Goal: Navigation & Orientation: Find specific page/section

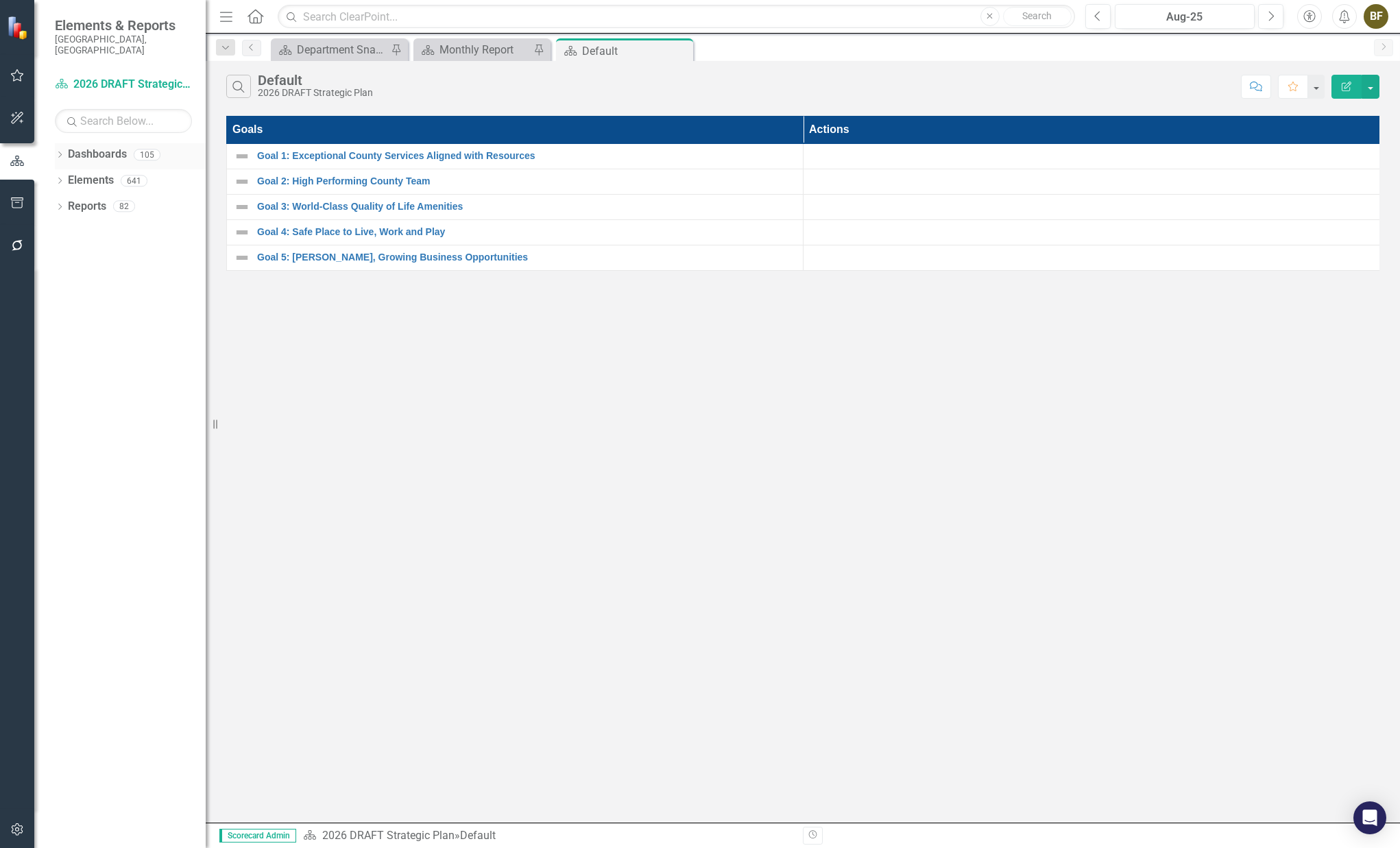
click at [78, 147] on link "Dashboards" at bounding box center [98, 154] width 59 height 15
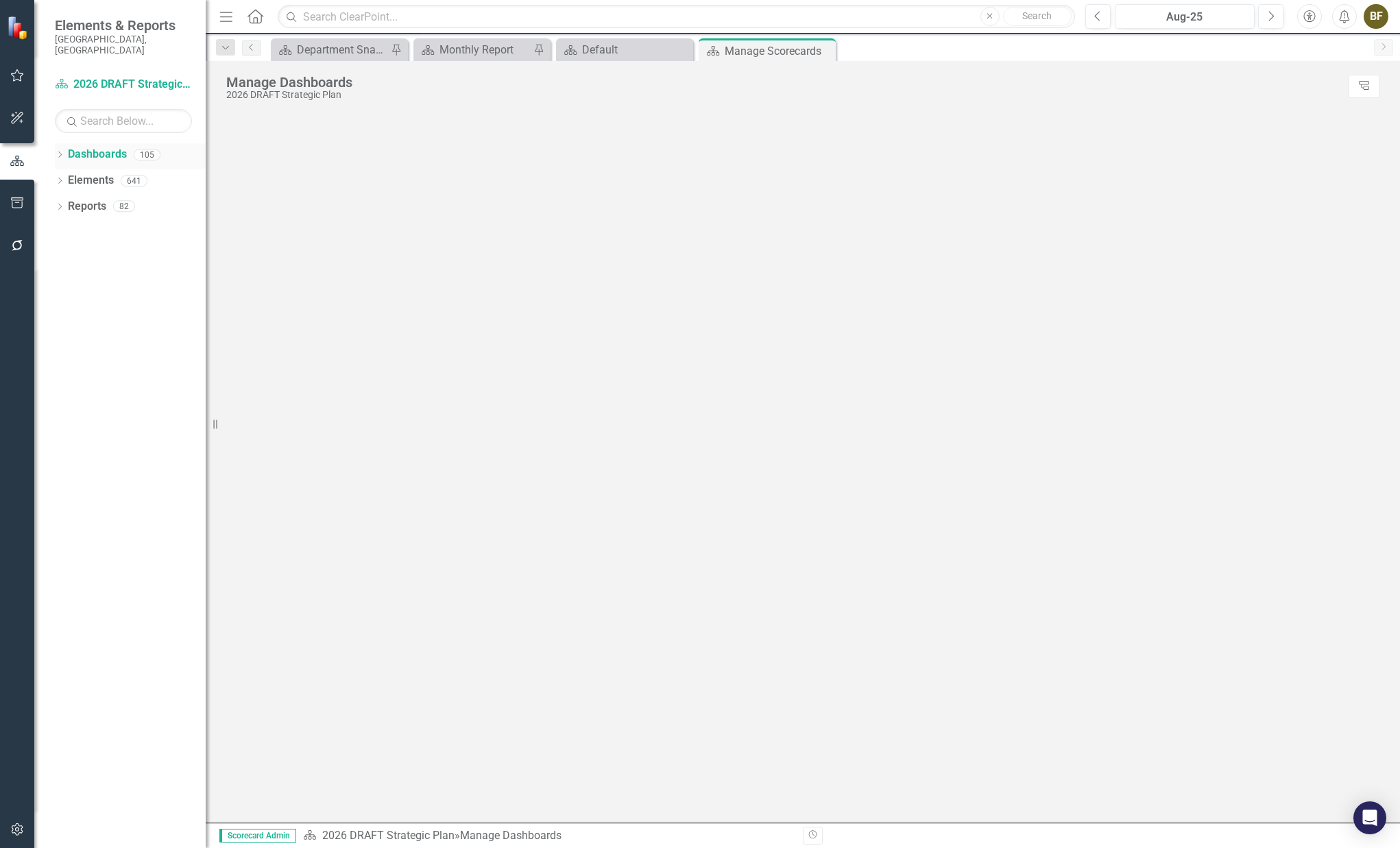
click at [60, 152] on icon "Dropdown" at bounding box center [60, 156] width 10 height 8
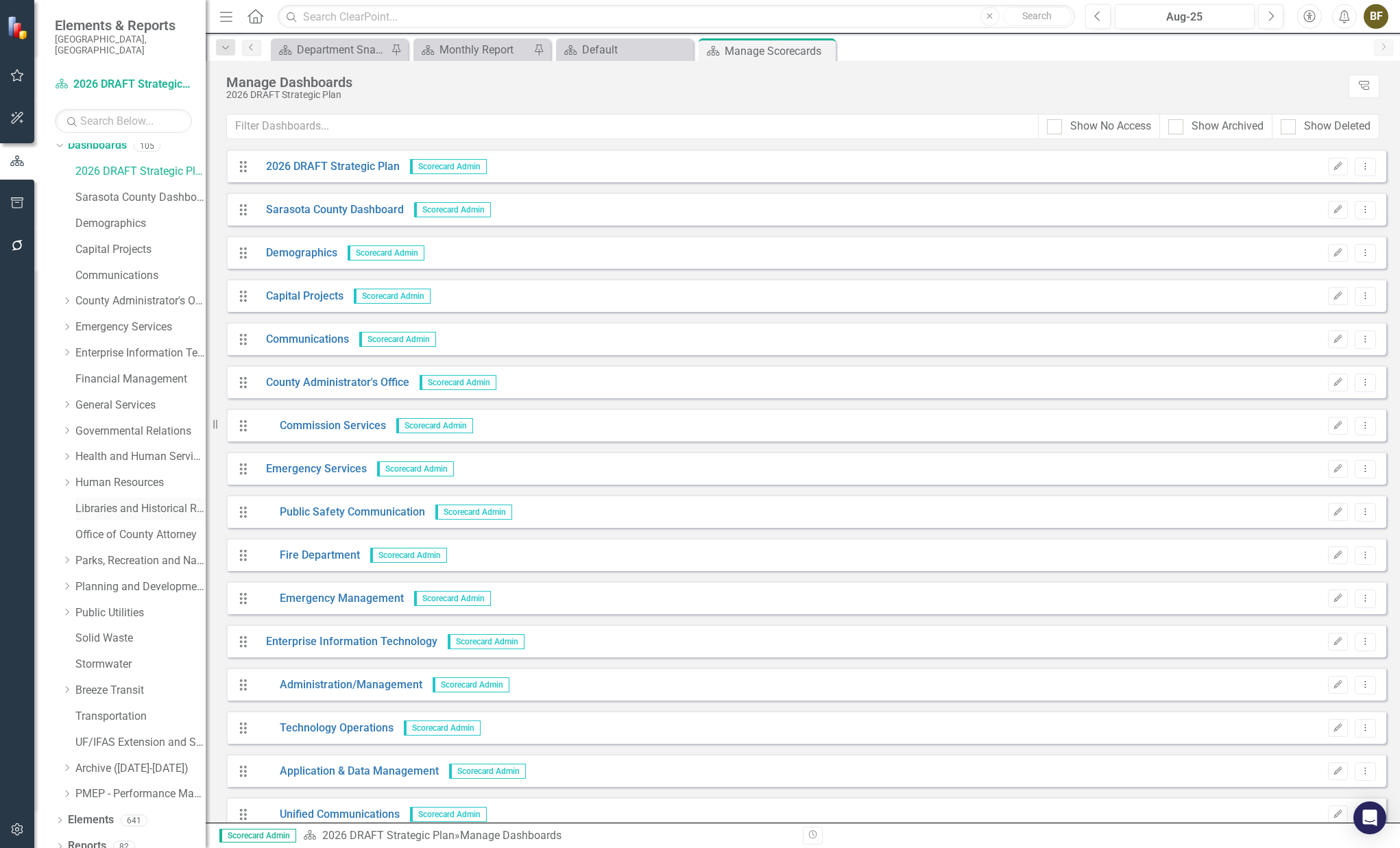
scroll to position [11, 0]
click at [68, 607] on icon "Dropdown" at bounding box center [67, 611] width 11 height 8
click at [135, 629] on link "Public Utilities Strategic Plan" at bounding box center [147, 637] width 116 height 15
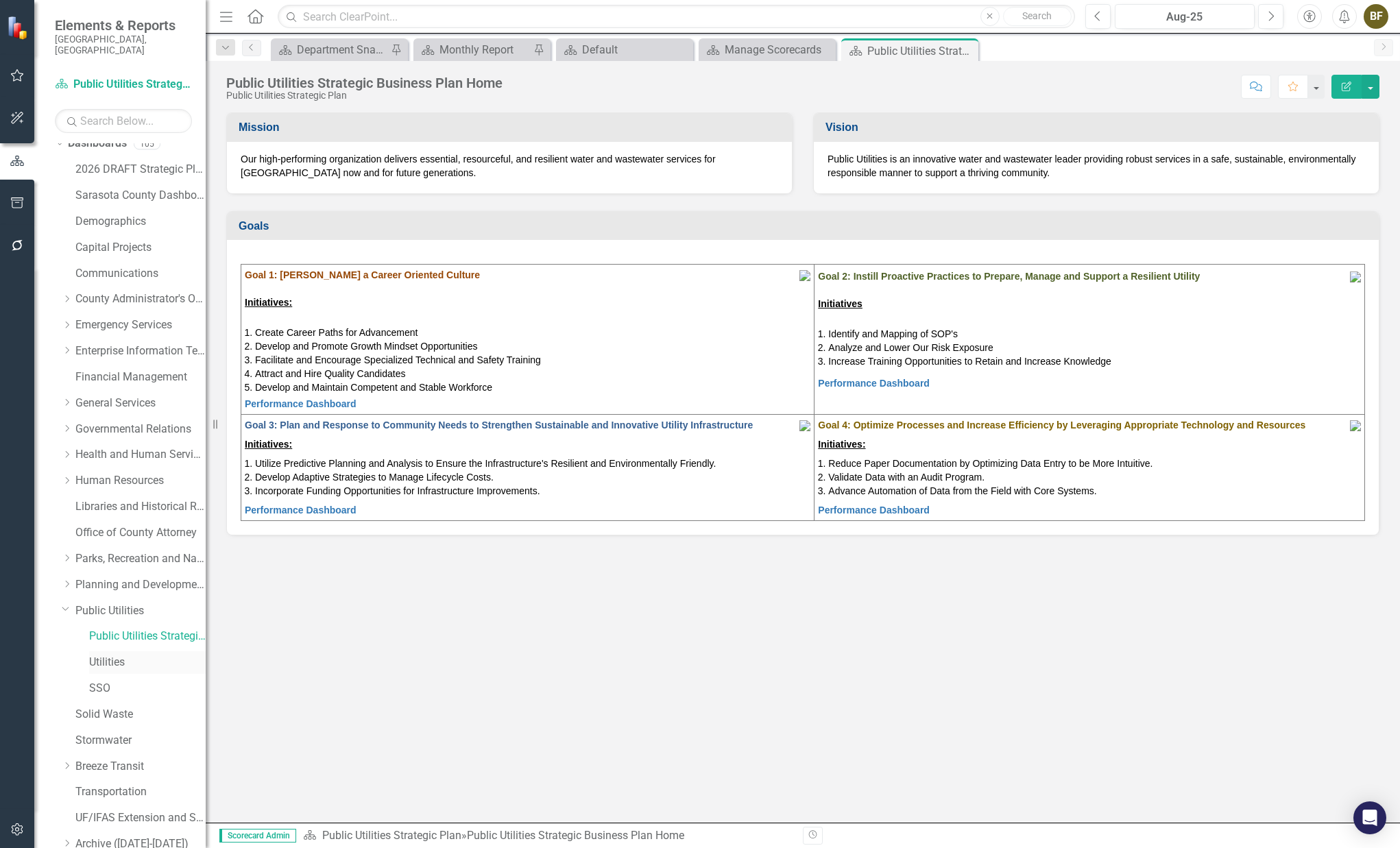
click at [116, 655] on link "Utilities" at bounding box center [147, 663] width 116 height 15
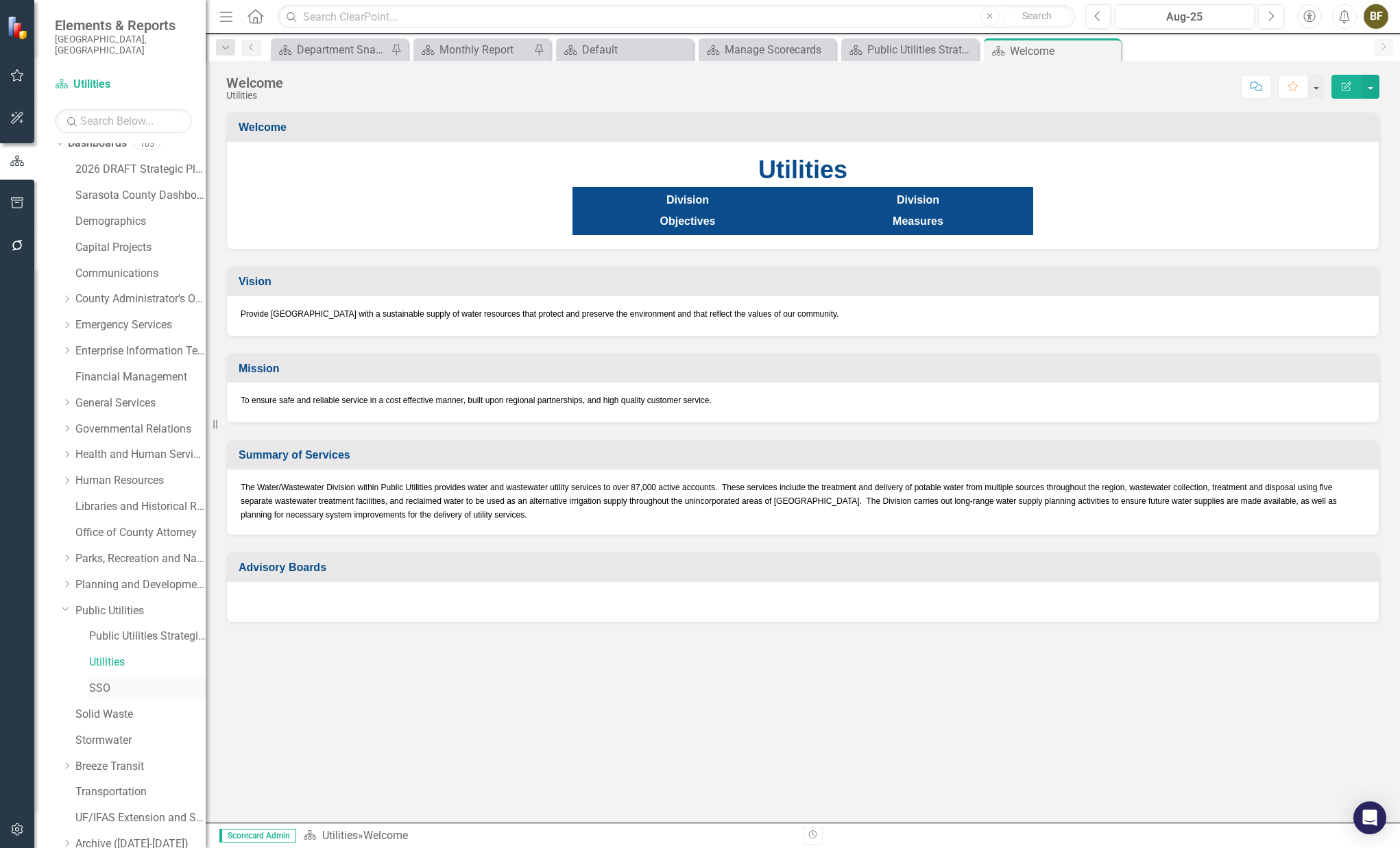
click at [95, 681] on link "SSO" at bounding box center [147, 689] width 116 height 15
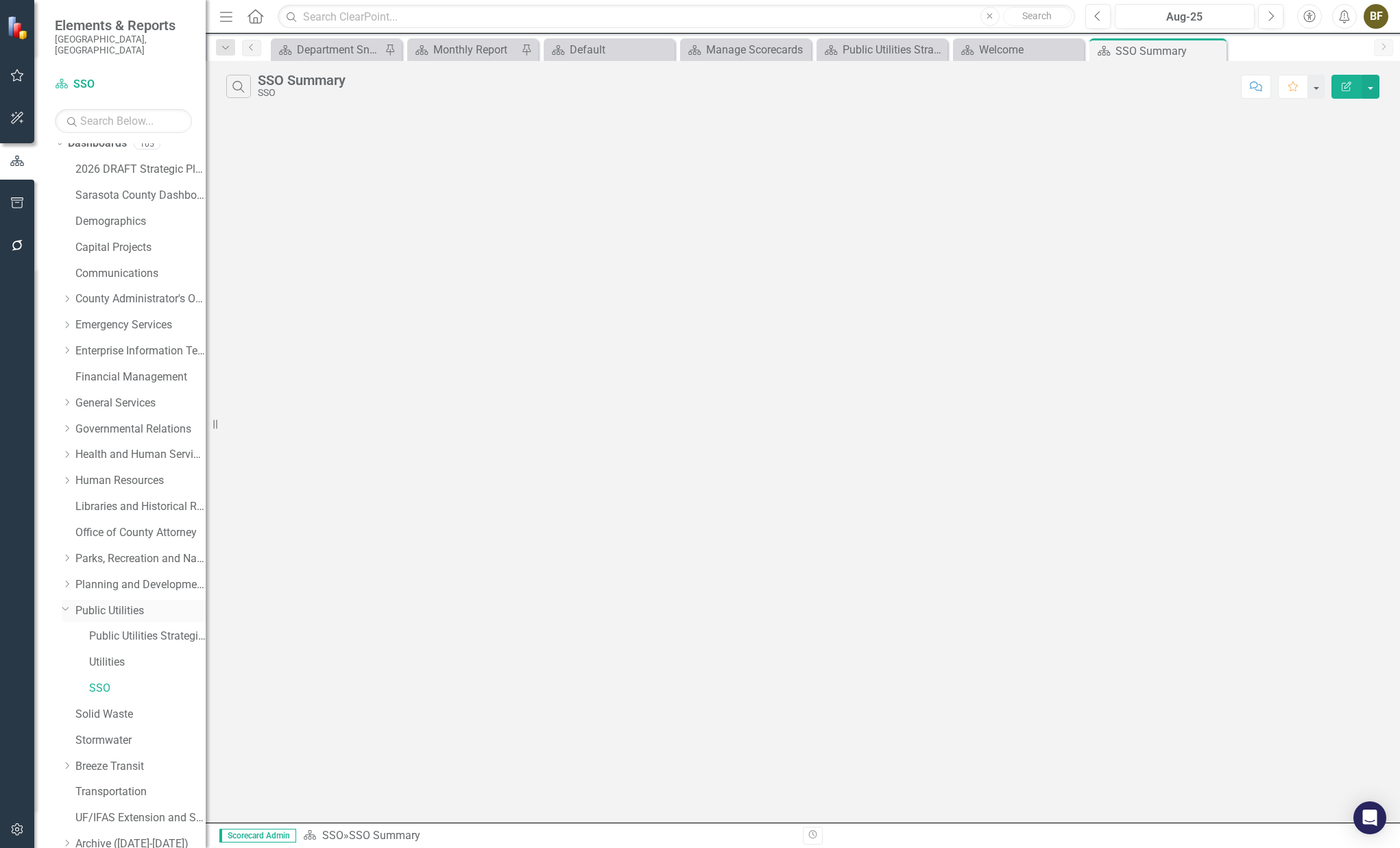
click at [105, 604] on link "Public Utilities" at bounding box center [140, 611] width 131 height 15
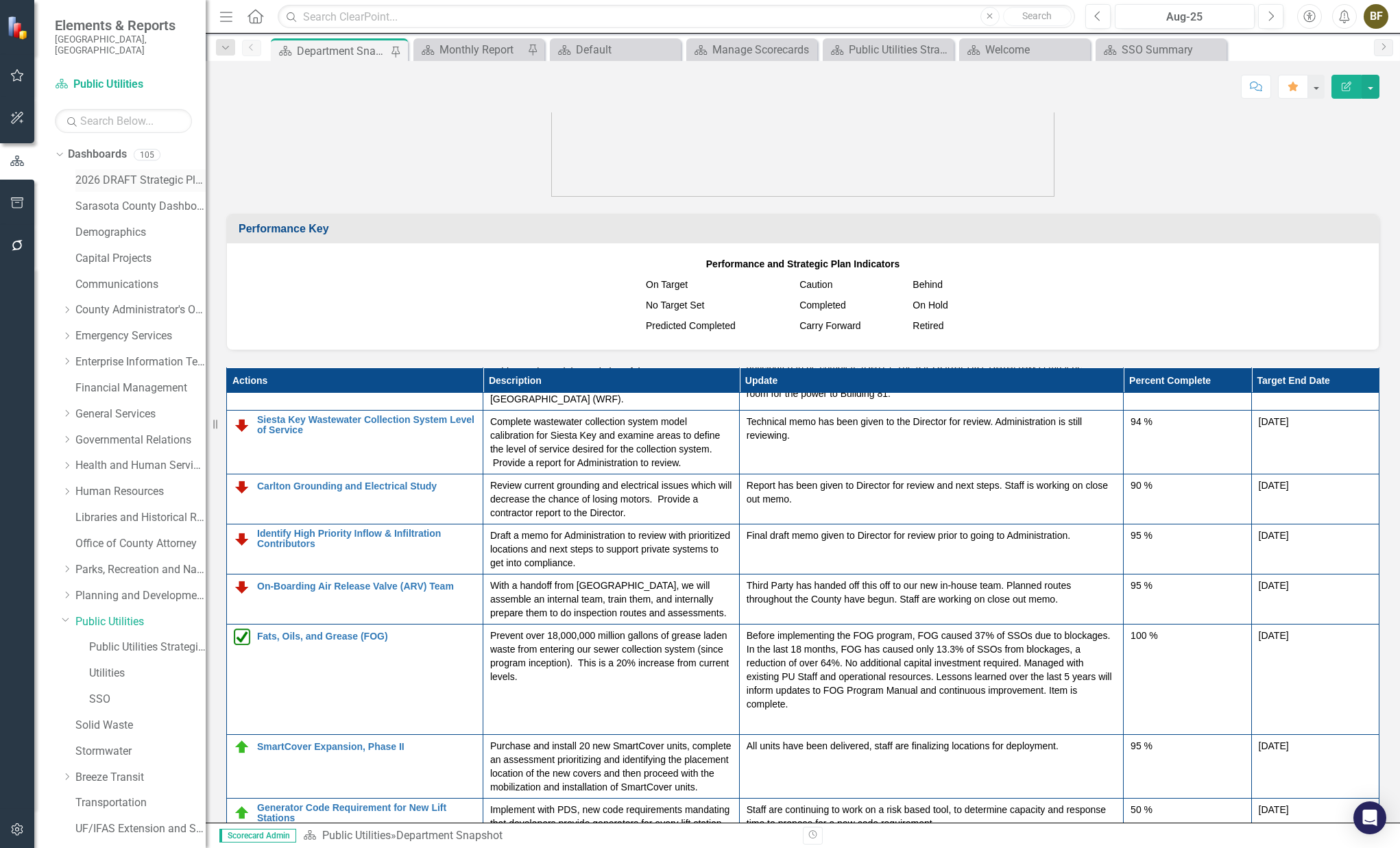
click at [107, 173] on link "2026 DRAFT Strategic Plan" at bounding box center [140, 180] width 131 height 15
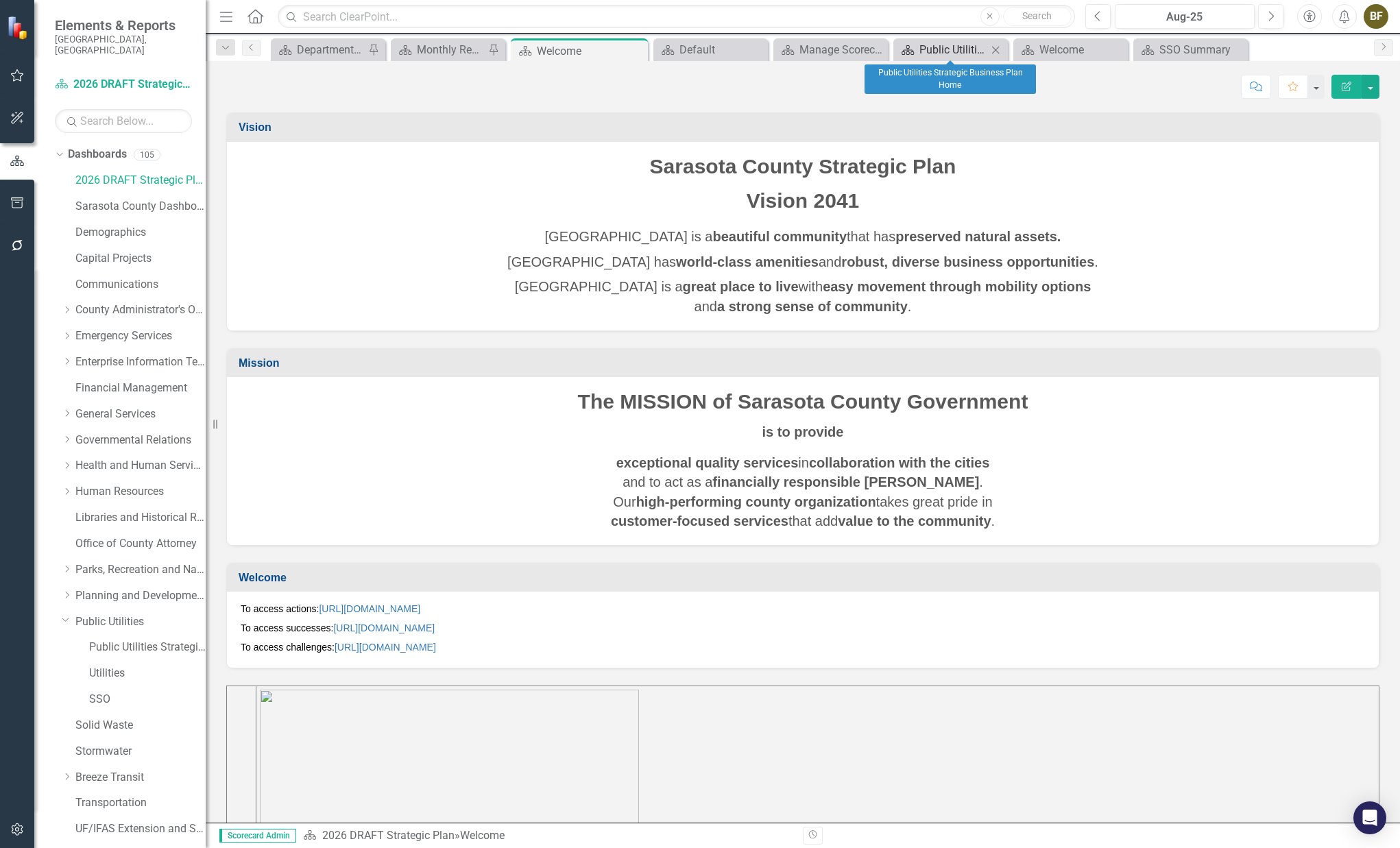
click at [935, 45] on div "Public Utilities Strategic Business Plan Home" at bounding box center [953, 50] width 68 height 17
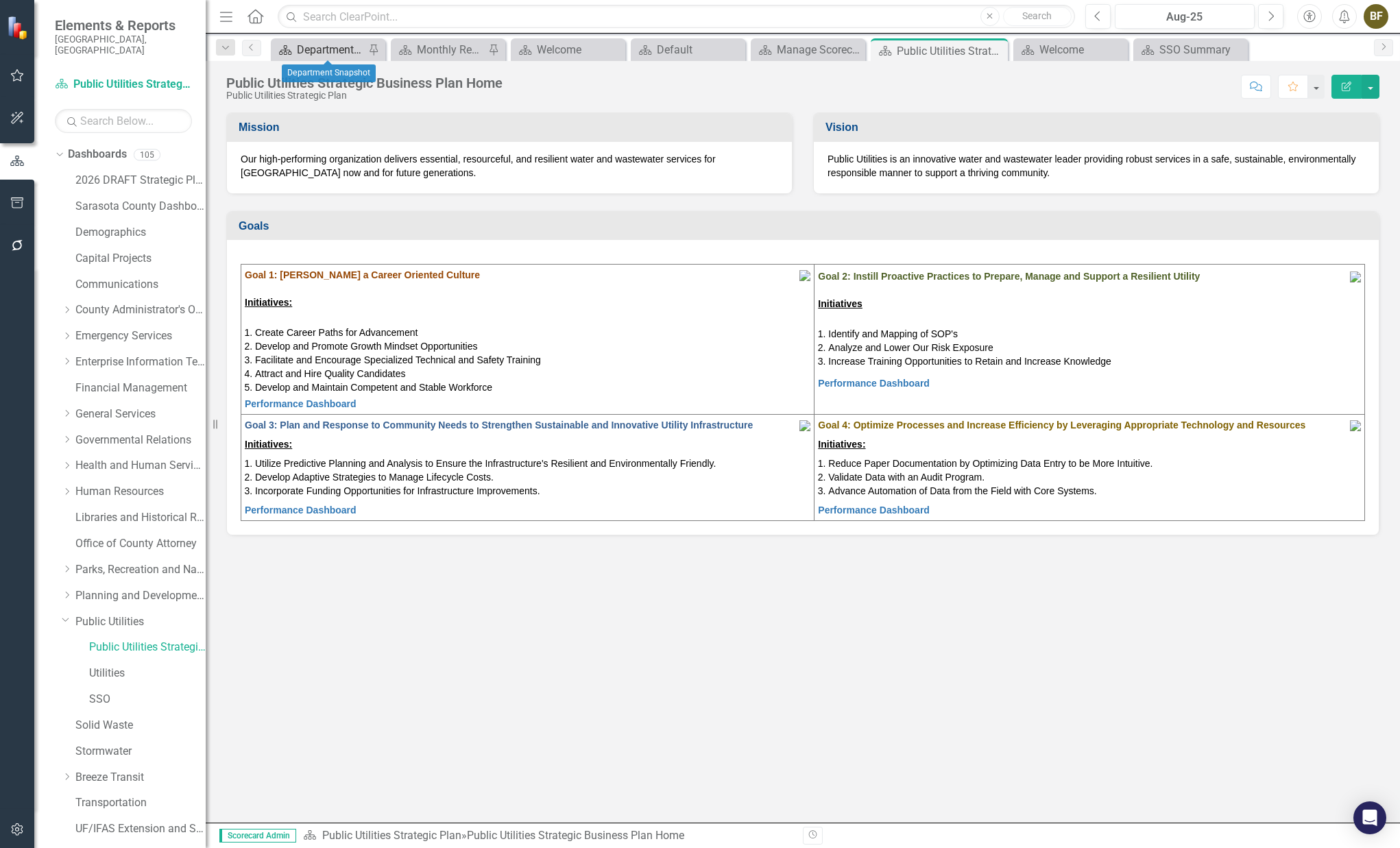
click at [322, 48] on div "Department Snapshot" at bounding box center [331, 50] width 68 height 17
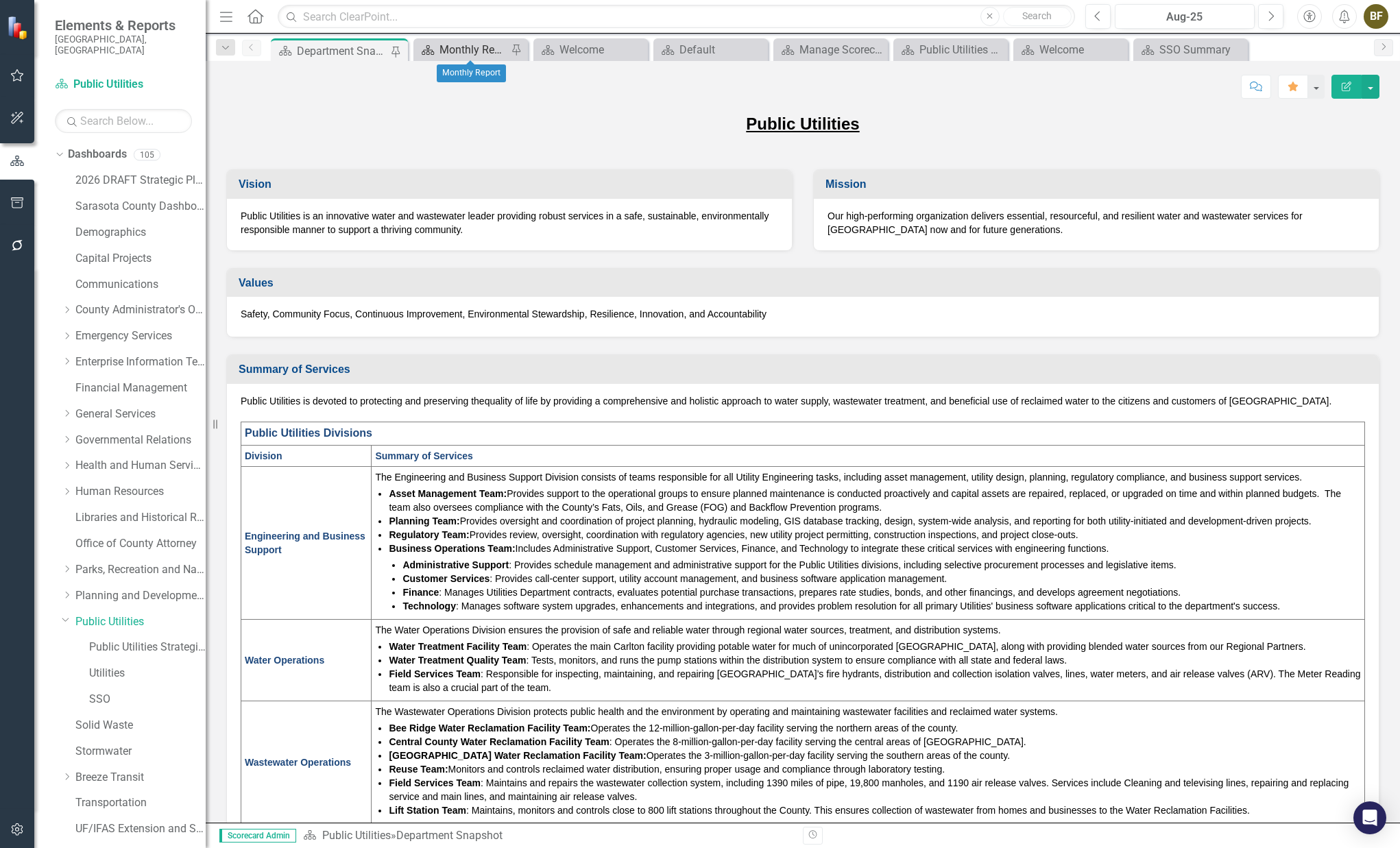
click at [460, 48] on div "Monthly Report" at bounding box center [473, 50] width 68 height 17
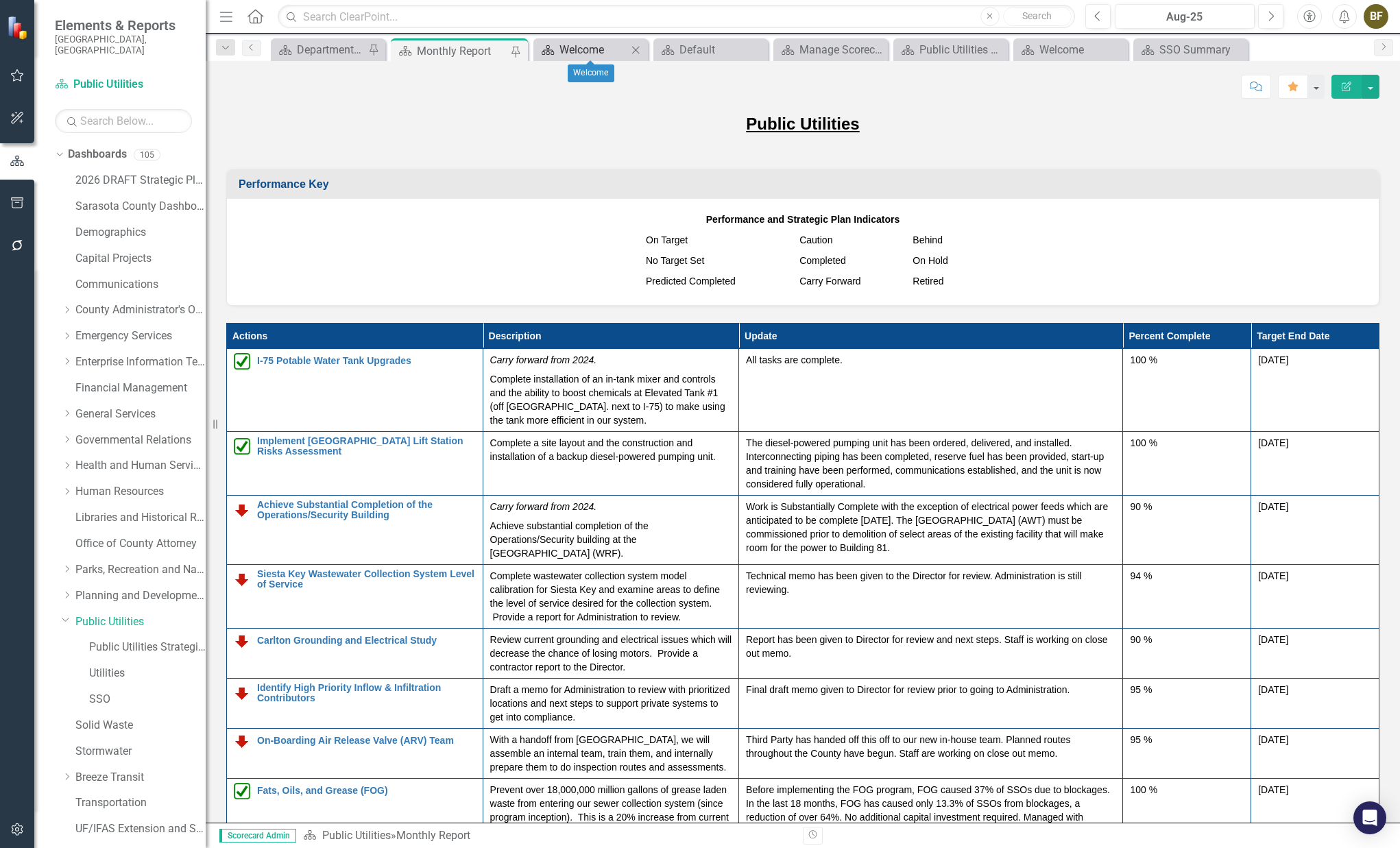
click at [566, 50] on div "Welcome" at bounding box center [593, 50] width 68 height 17
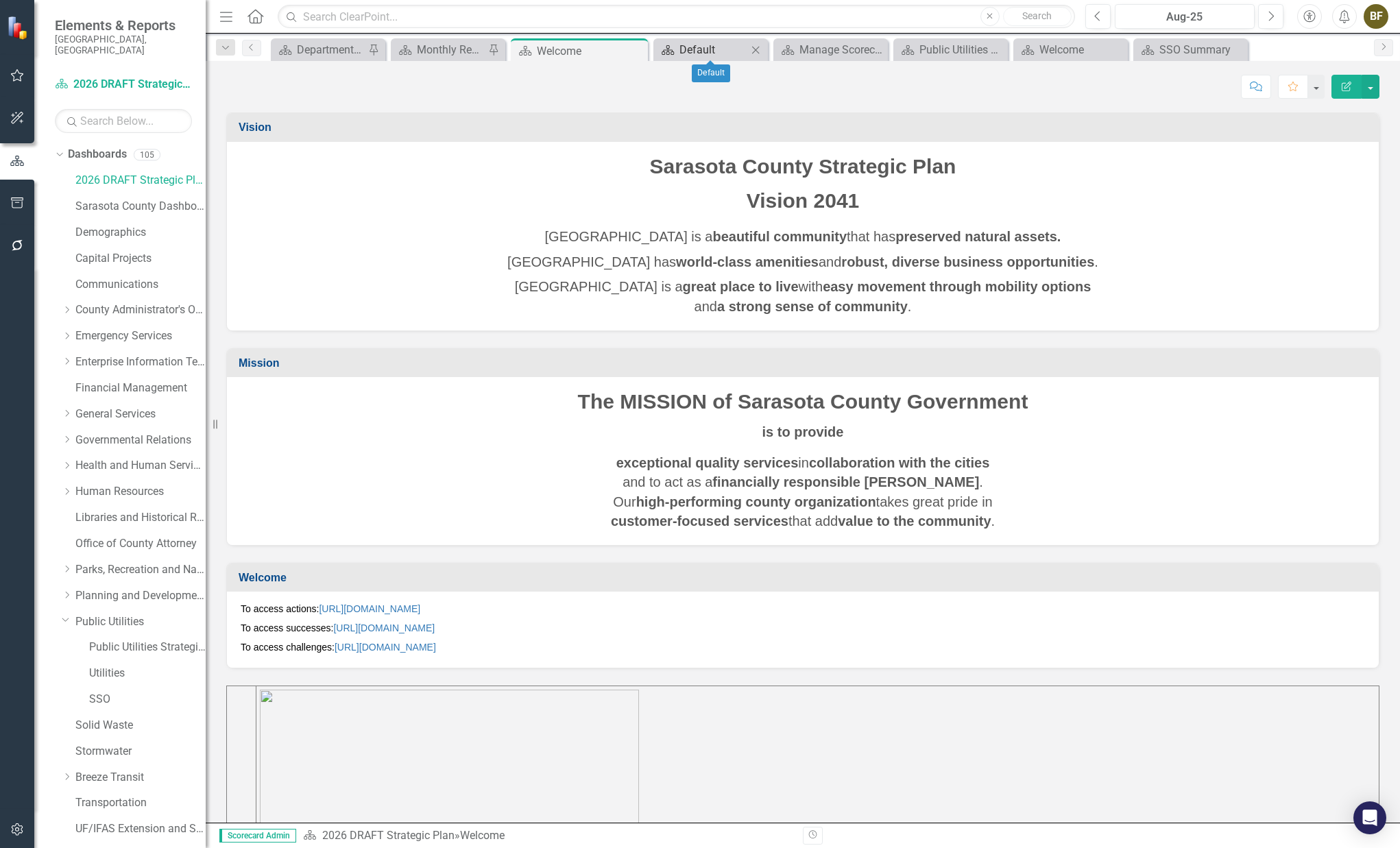
click at [700, 49] on div "Default" at bounding box center [713, 50] width 68 height 17
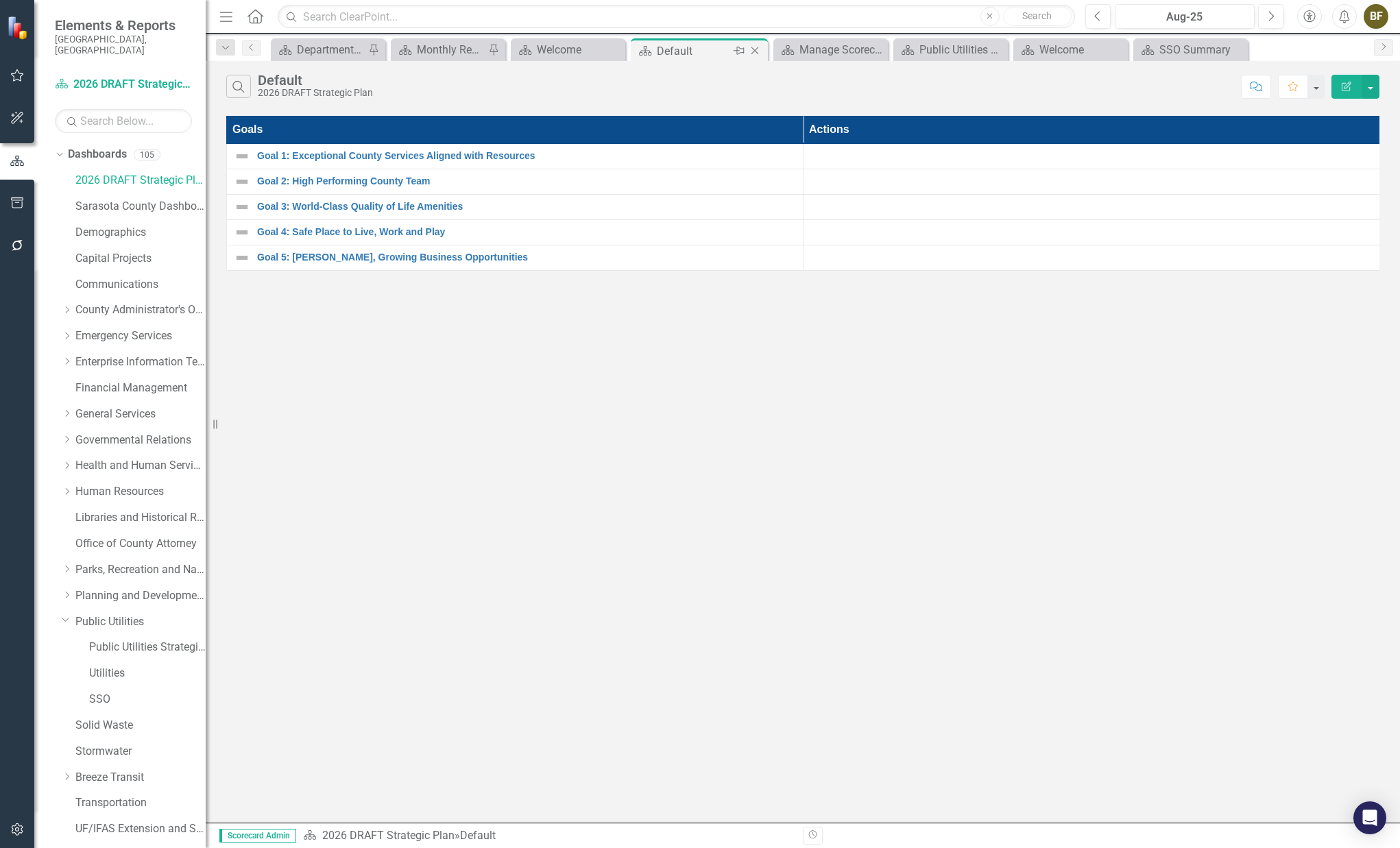
click at [755, 52] on icon "Close" at bounding box center [755, 51] width 14 height 11
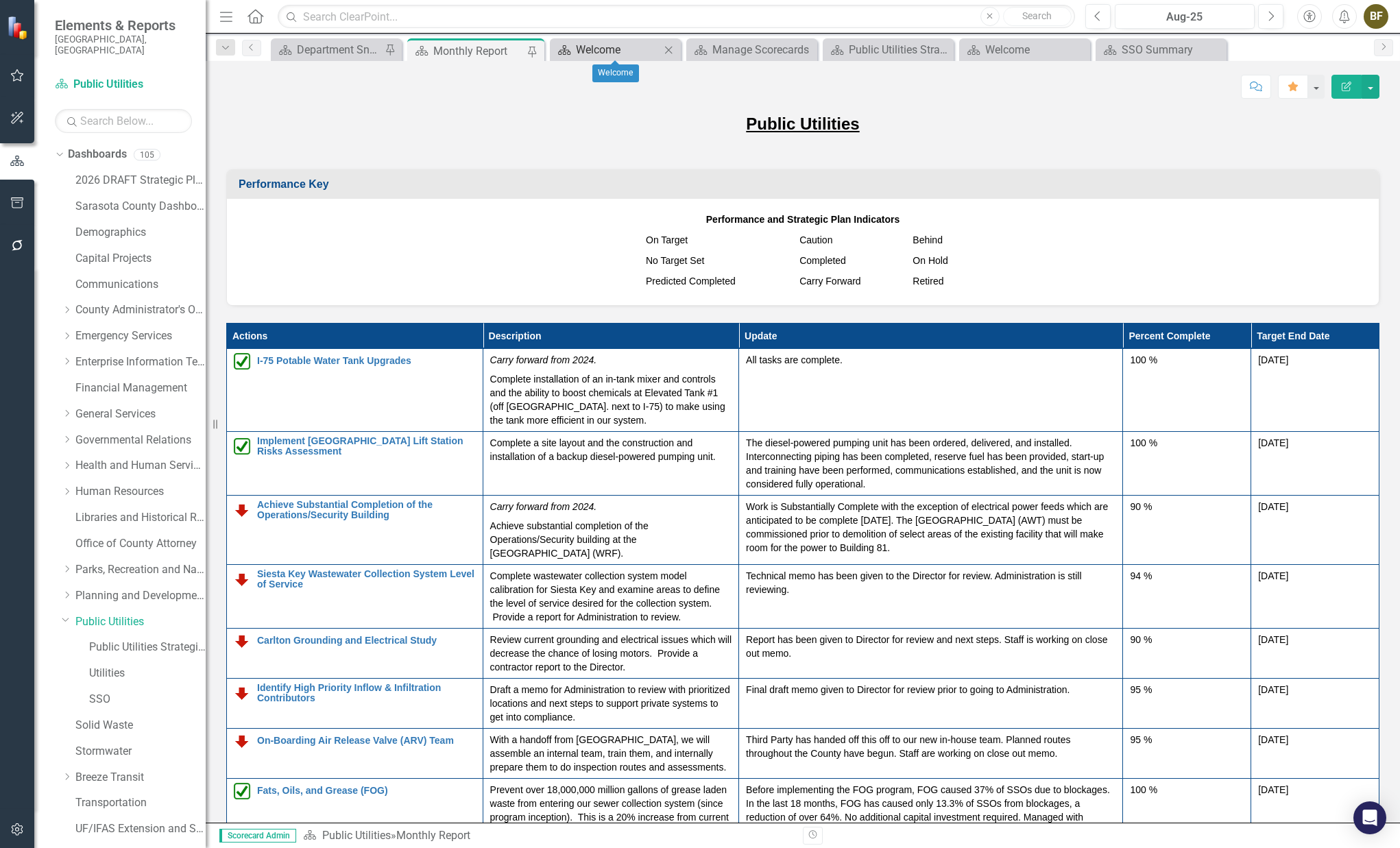
click at [591, 45] on div "Welcome" at bounding box center [618, 50] width 84 height 17
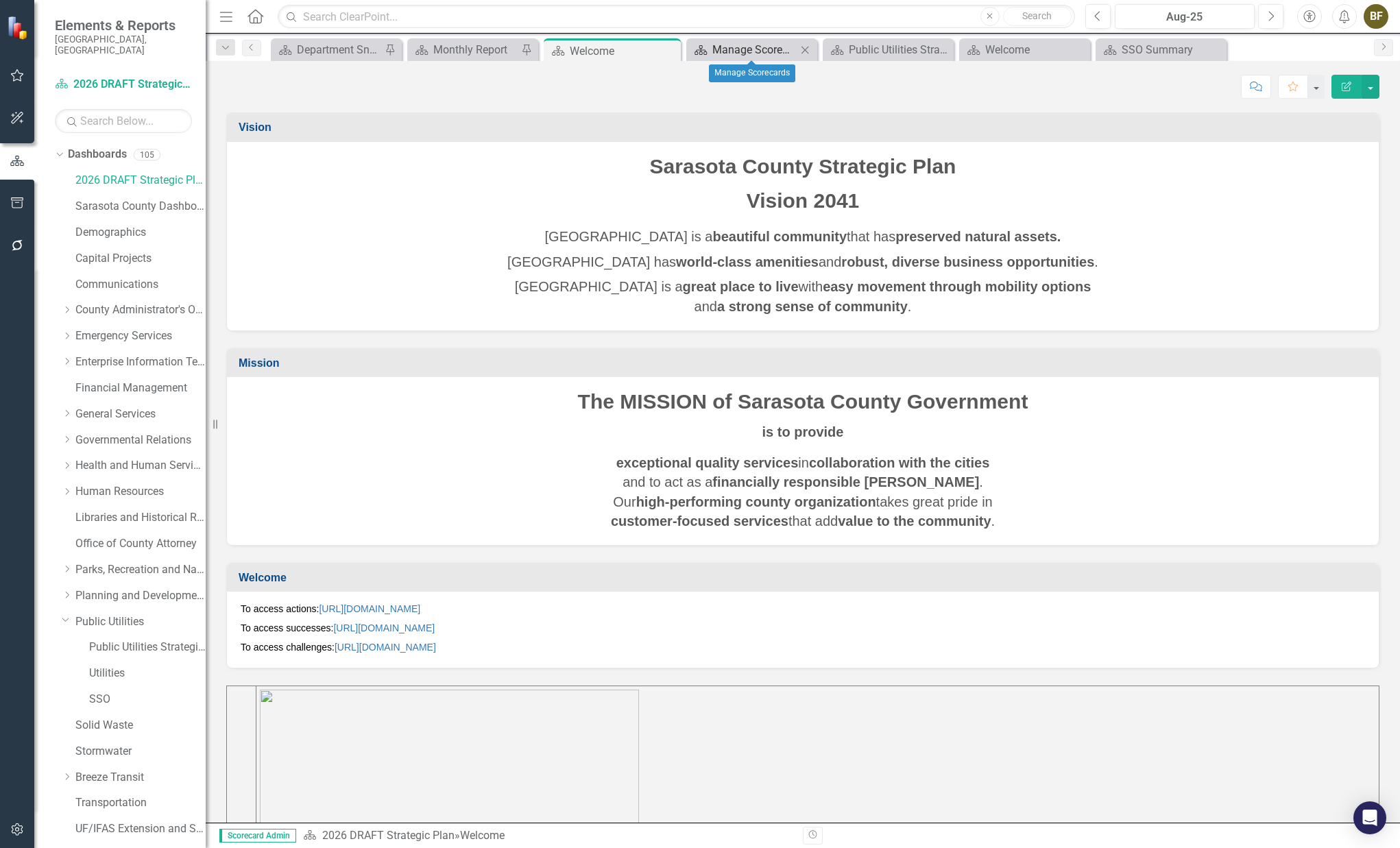
click at [747, 48] on div "Manage Scorecards" at bounding box center [754, 50] width 84 height 17
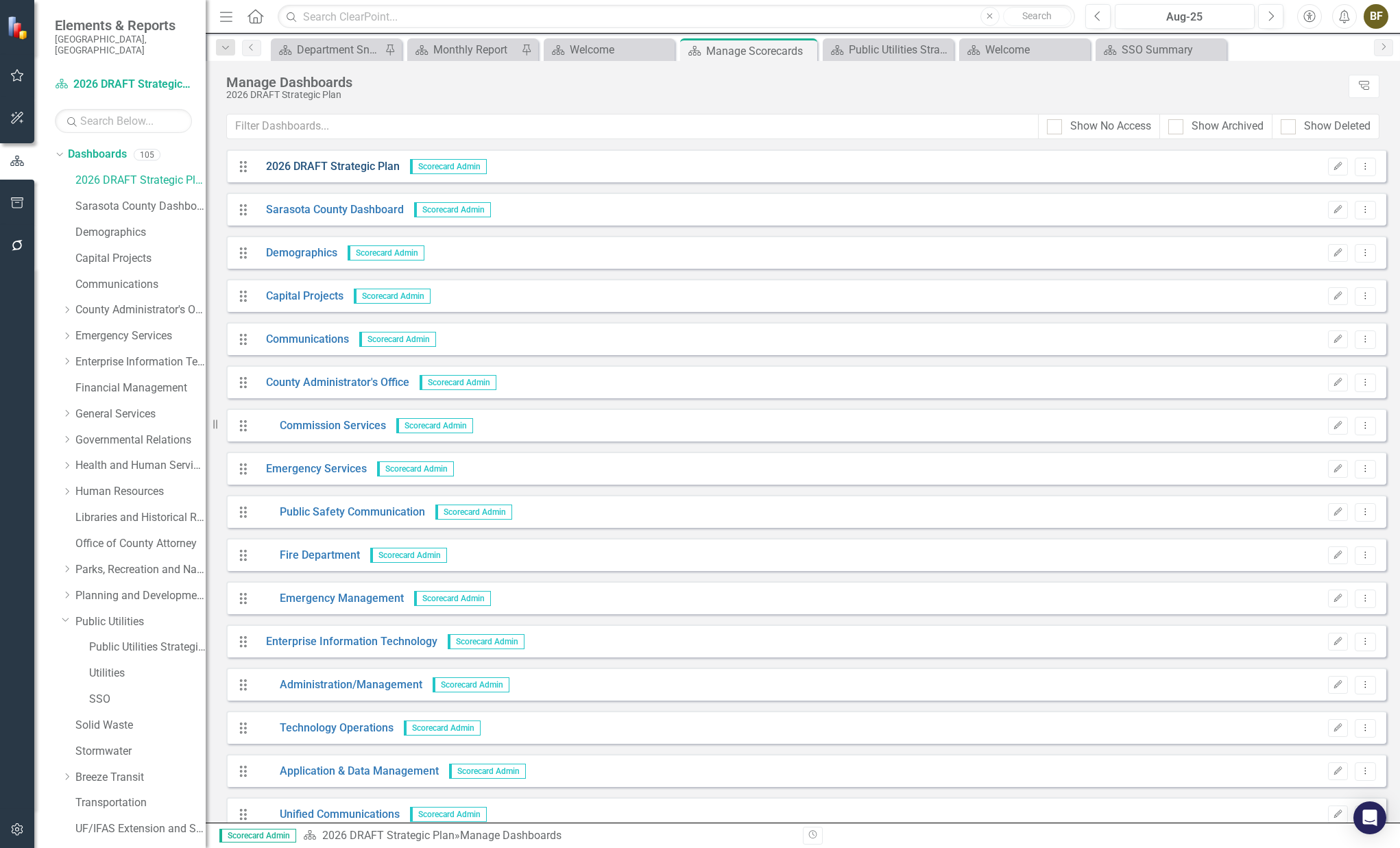
click at [349, 165] on link "2026 DRAFT Strategic Plan" at bounding box center [327, 167] width 144 height 15
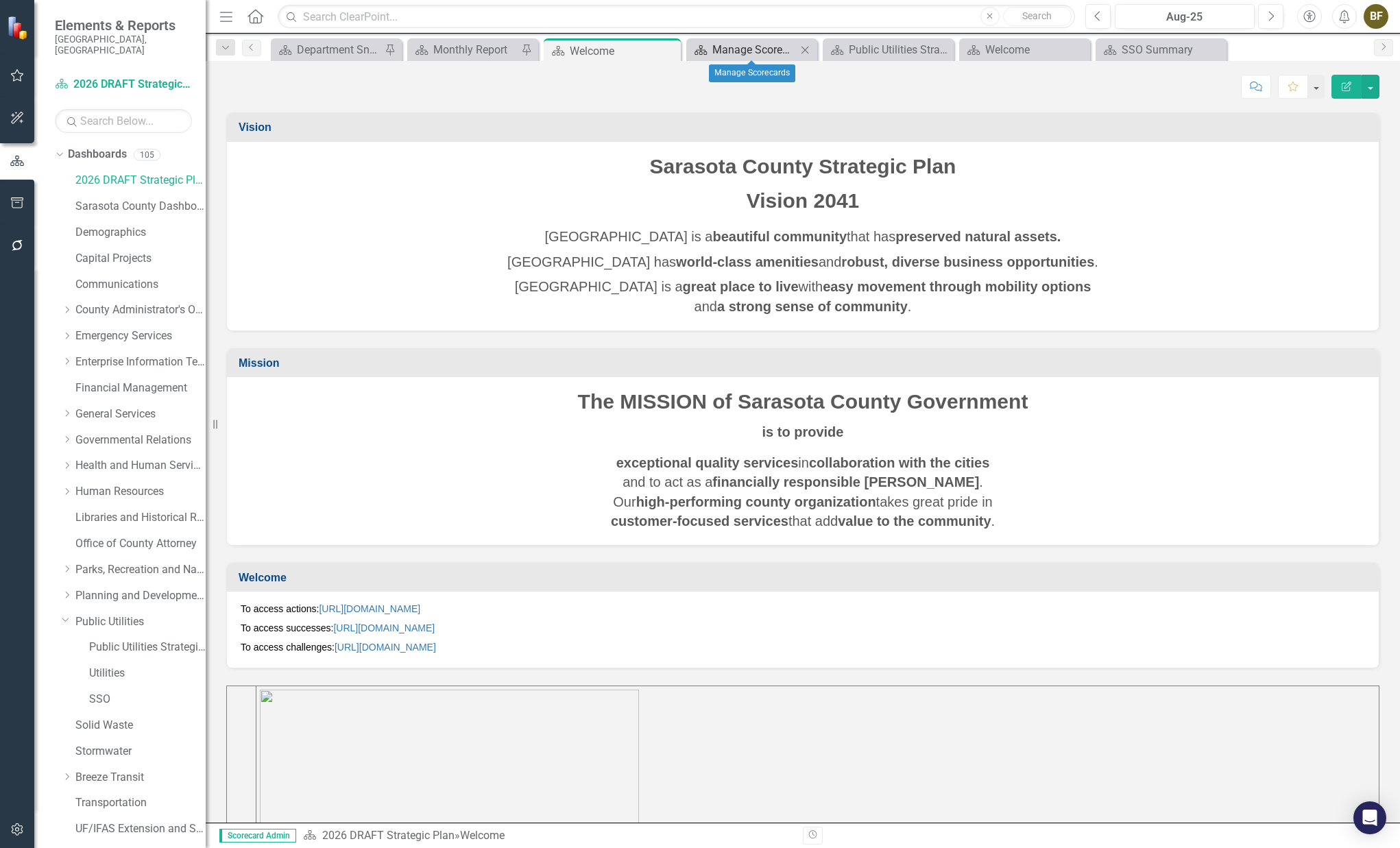
click at [756, 47] on div "Manage Scorecards" at bounding box center [754, 50] width 84 height 17
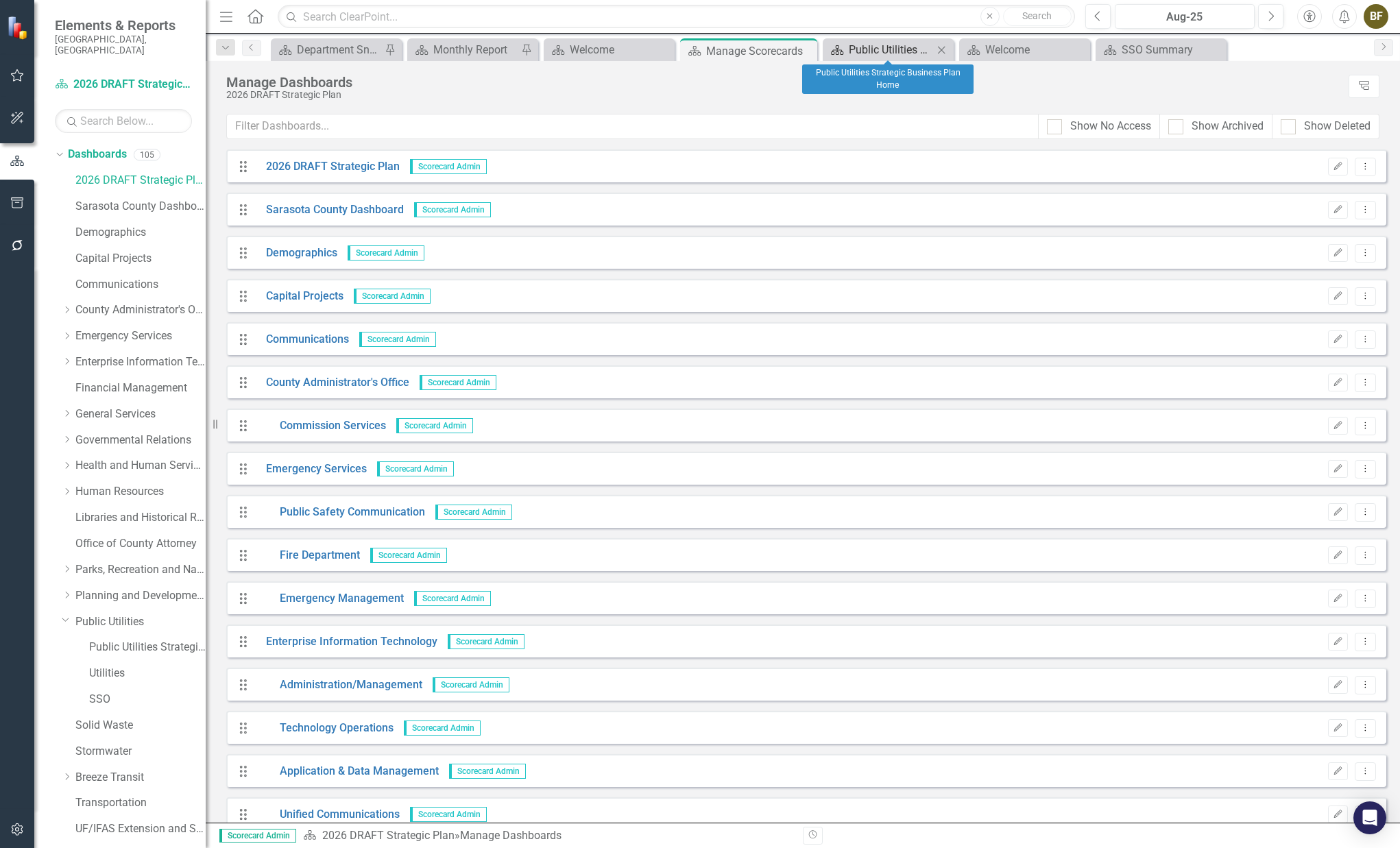
click at [858, 53] on div "Public Utilities Strategic Business Plan Home" at bounding box center [891, 50] width 84 height 17
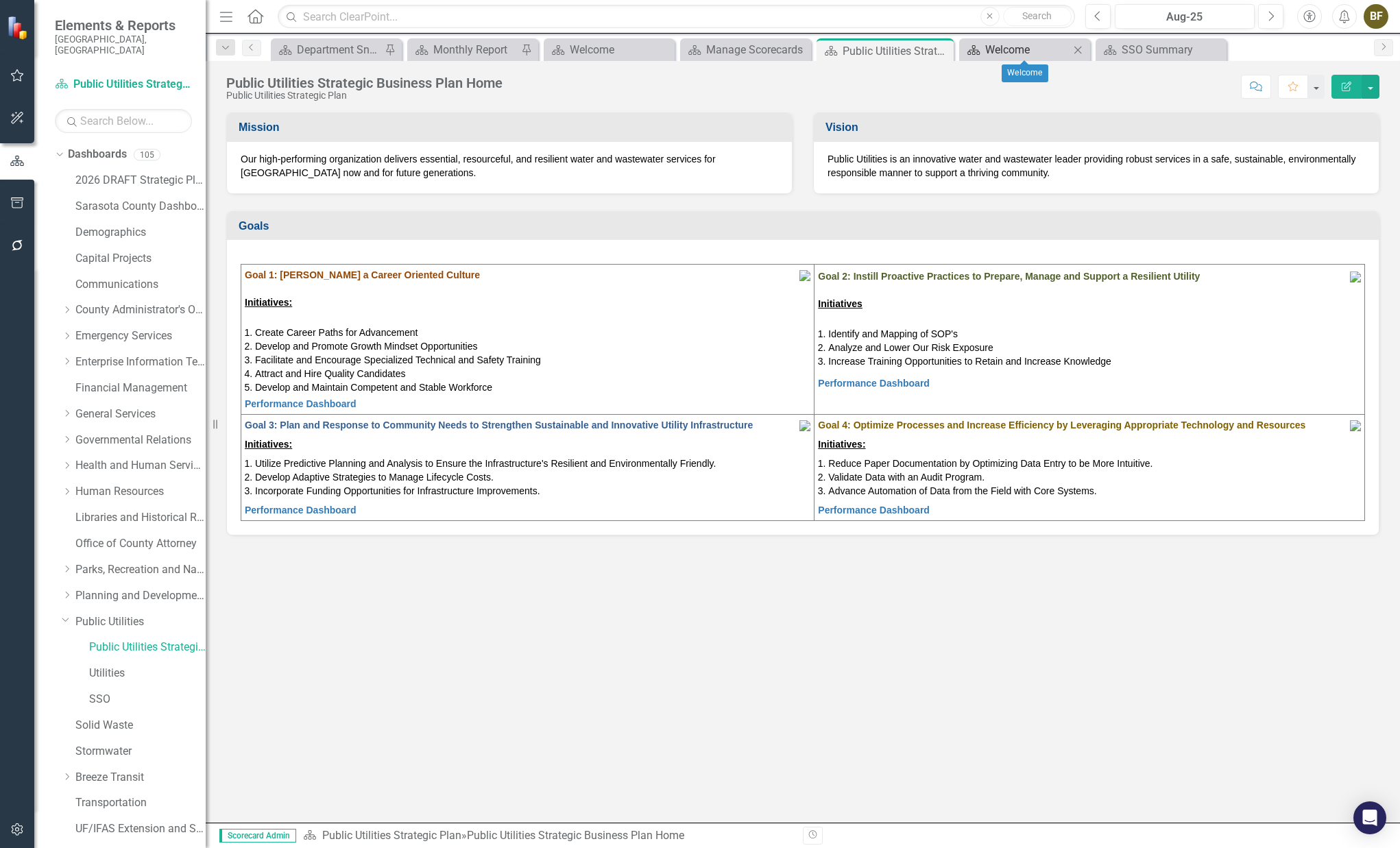
click at [1011, 51] on div "Welcome" at bounding box center [1027, 50] width 84 height 17
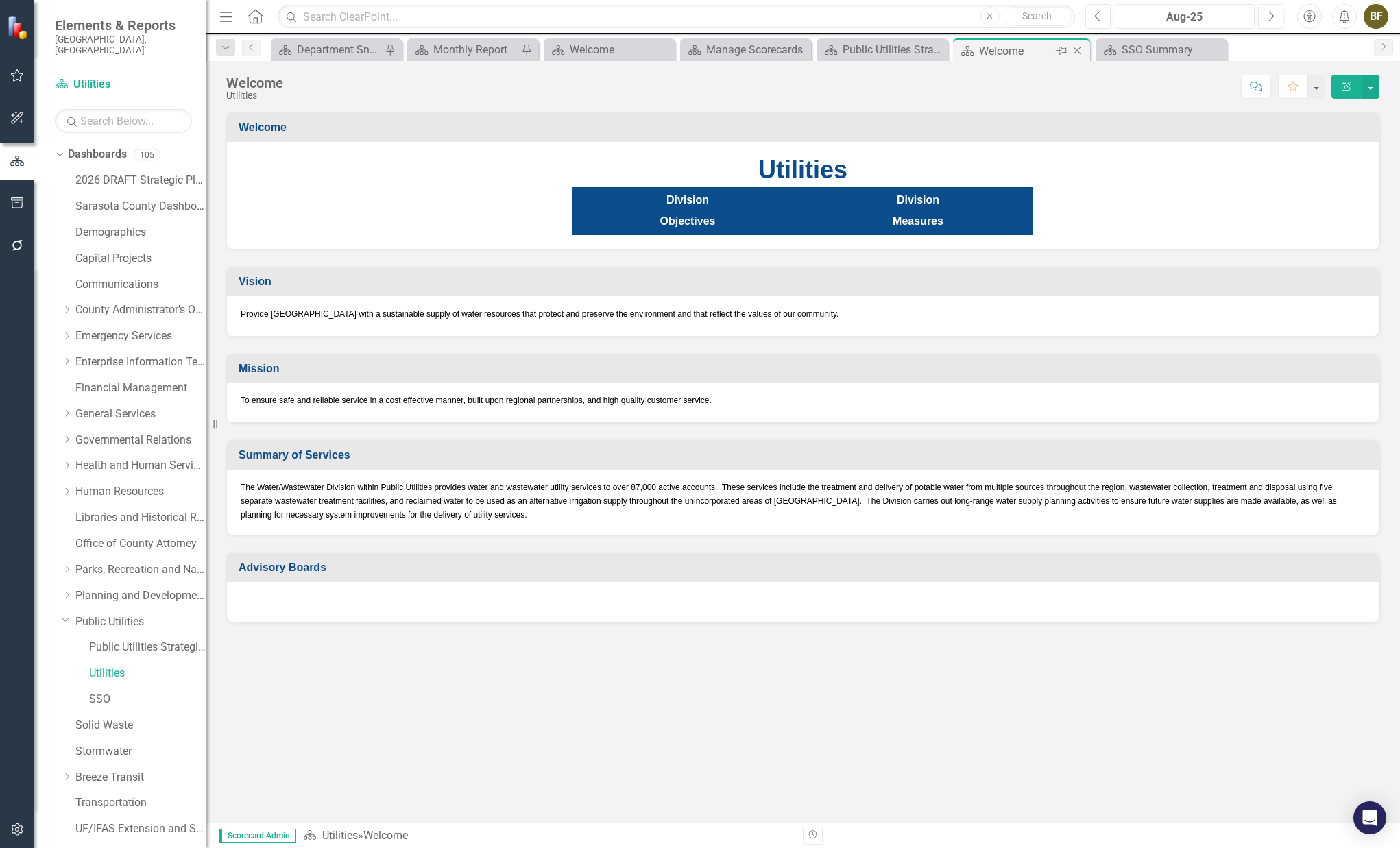
click at [1075, 51] on icon "Close" at bounding box center [1077, 51] width 14 height 11
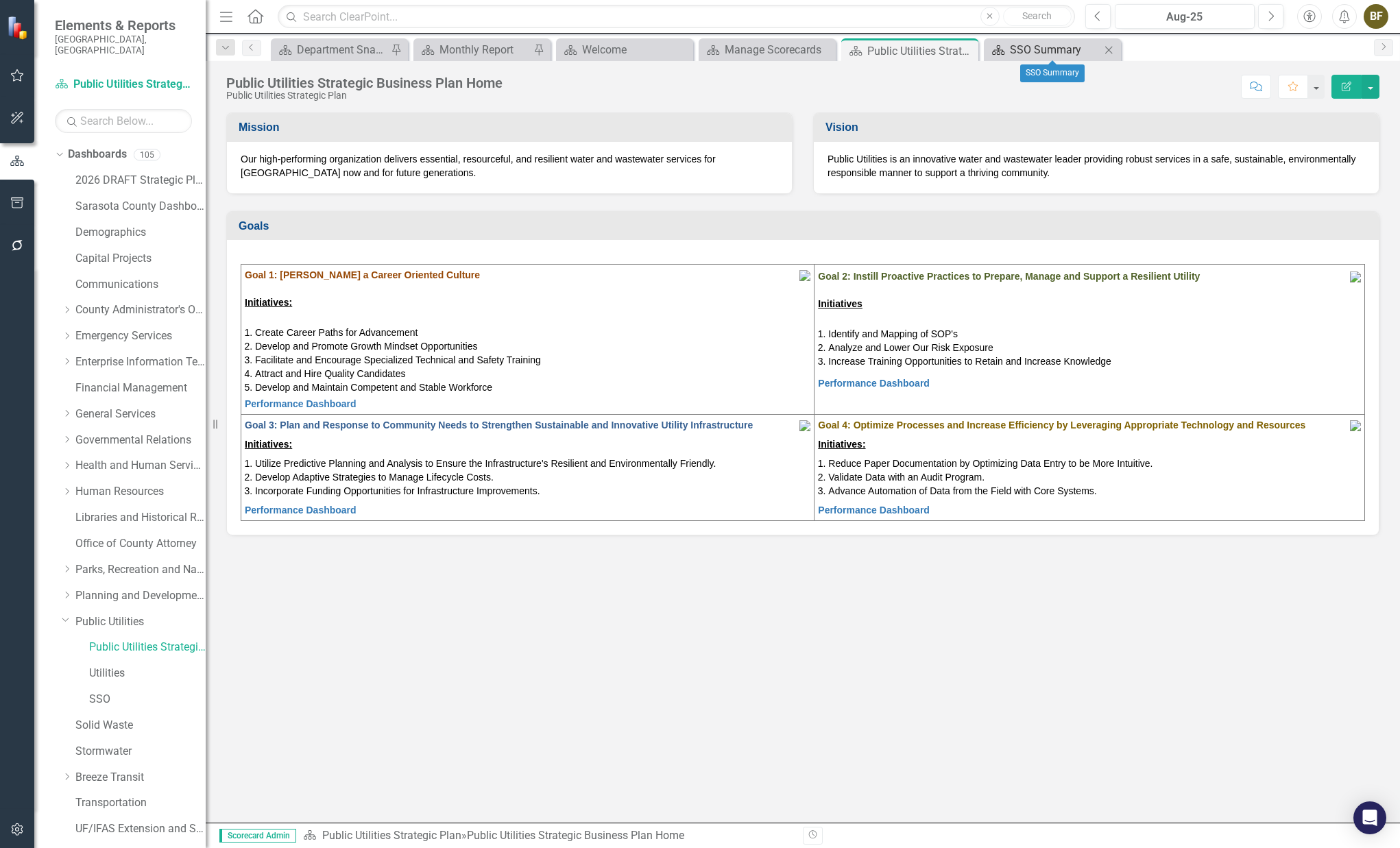
click at [1036, 49] on div "SSO Summary" at bounding box center [1055, 50] width 91 height 17
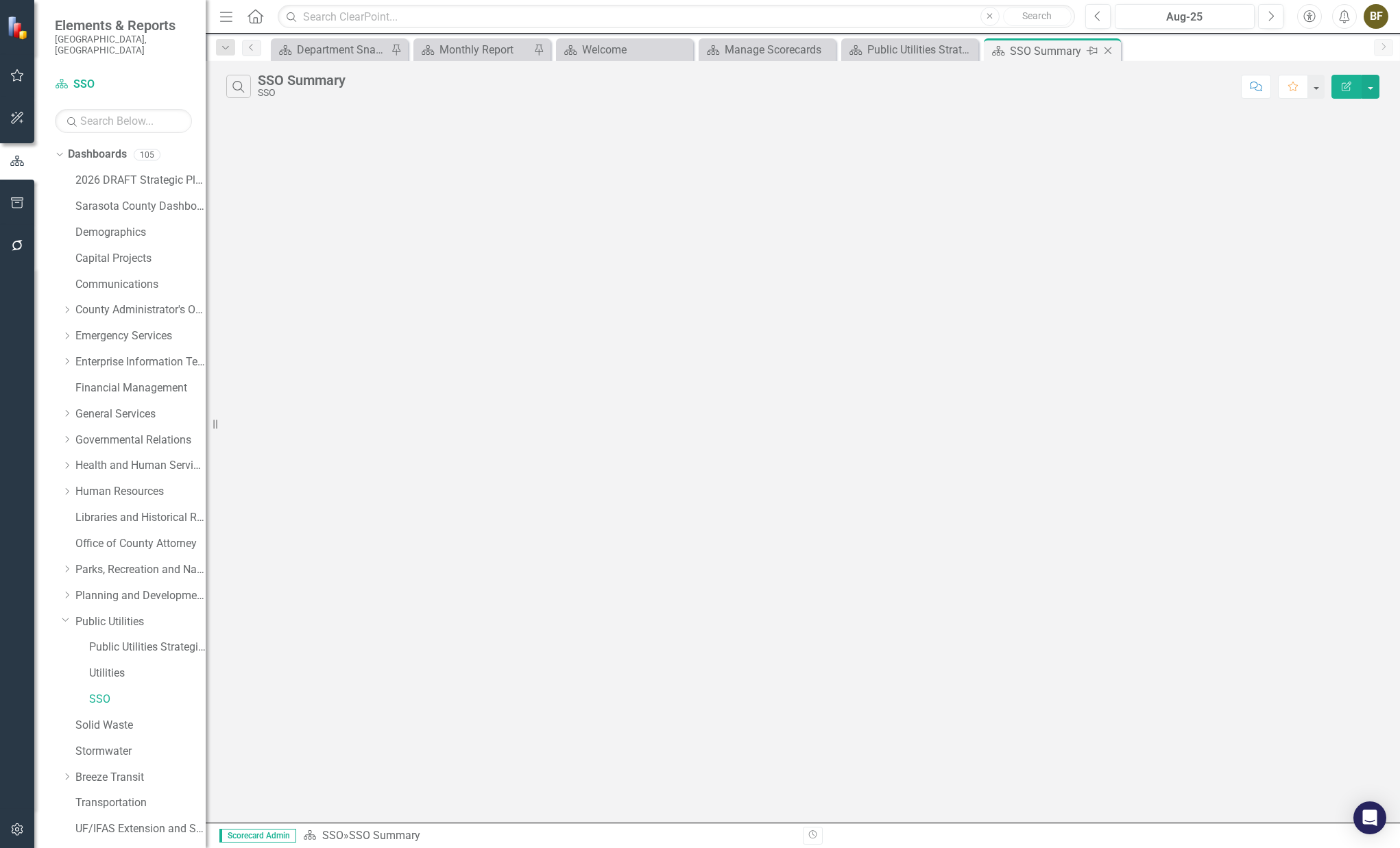
click at [1102, 51] on icon "Close" at bounding box center [1108, 51] width 14 height 11
